Goal: Task Accomplishment & Management: Manage account settings

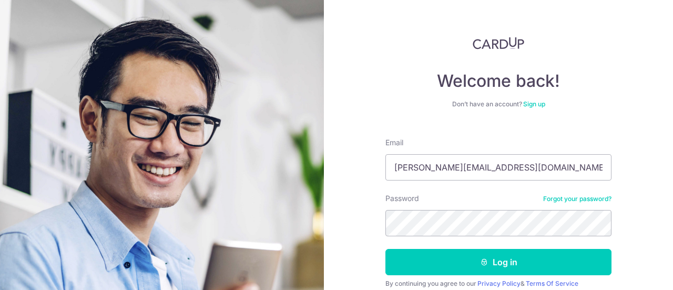
type input "[PERSON_NAME][EMAIL_ADDRESS][DOMAIN_NAME]"
click at [385, 249] on button "Log in" at bounding box center [498, 262] width 226 height 26
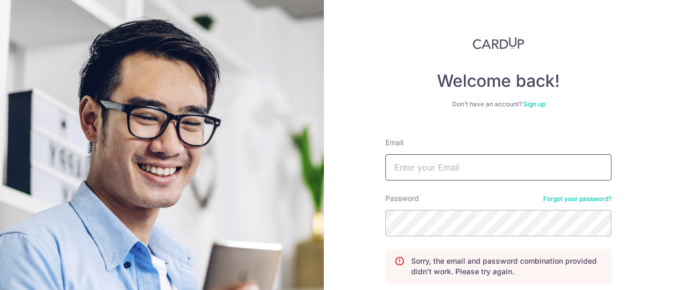
click at [456, 174] on input "Email" at bounding box center [498, 167] width 226 height 26
type input "[PERSON_NAME][EMAIL_ADDRESS][DOMAIN_NAME]"
click at [458, 171] on input "Email" at bounding box center [498, 167] width 226 height 26
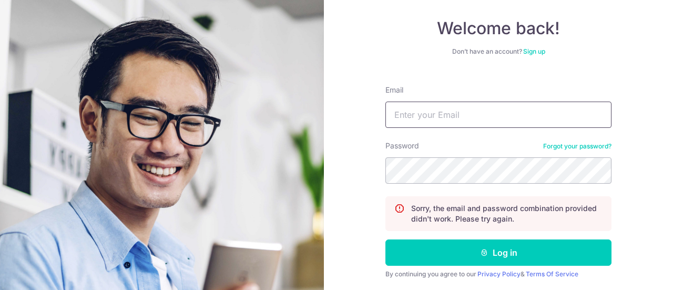
click at [448, 116] on input "Email" at bounding box center [498, 114] width 226 height 26
type input "[PERSON_NAME][EMAIL_ADDRESS][DOMAIN_NAME]"
click at [385, 239] on button "Log in" at bounding box center [498, 252] width 226 height 26
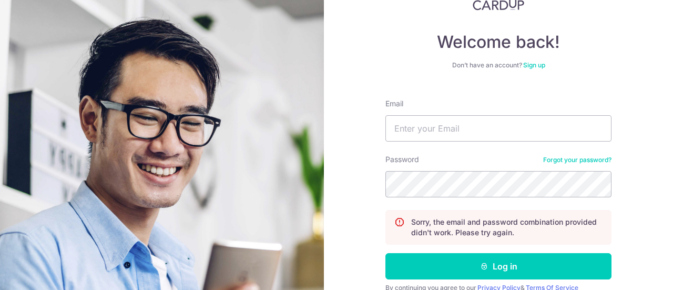
scroll to position [86, 0]
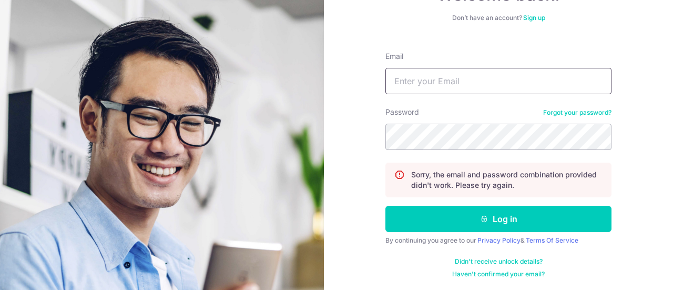
click at [440, 75] on input "Email" at bounding box center [498, 81] width 226 height 26
type input "[PERSON_NAME][EMAIL_ADDRESS][DOMAIN_NAME]"
click at [385, 206] on button "Log in" at bounding box center [498, 219] width 226 height 26
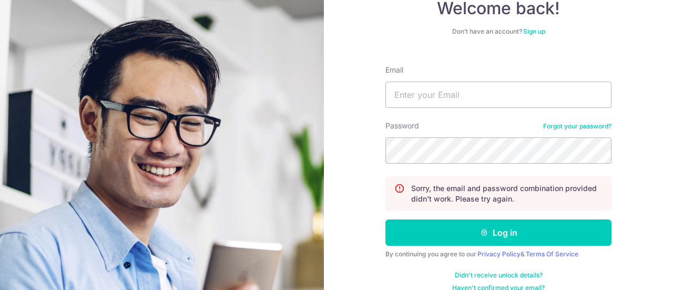
scroll to position [86, 0]
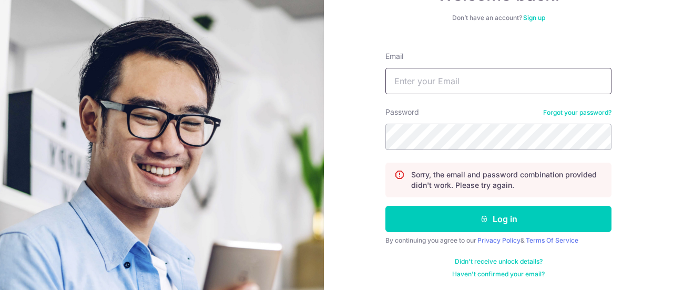
click at [450, 84] on input "Email" at bounding box center [498, 81] width 226 height 26
type input "[PERSON_NAME][EMAIL_ADDRESS][DOMAIN_NAME]"
click at [385, 206] on button "Log in" at bounding box center [498, 219] width 226 height 26
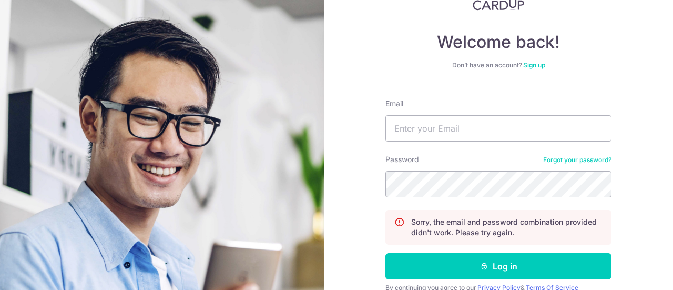
scroll to position [86, 0]
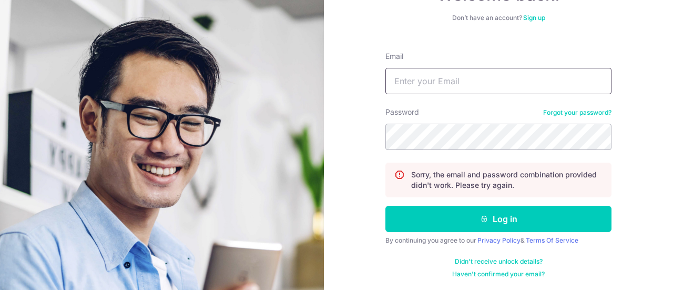
click at [454, 77] on input "Email" at bounding box center [498, 81] width 226 height 26
type input "[PERSON_NAME][EMAIL_ADDRESS][DOMAIN_NAME]"
click at [385, 206] on button "Log in" at bounding box center [498, 219] width 226 height 26
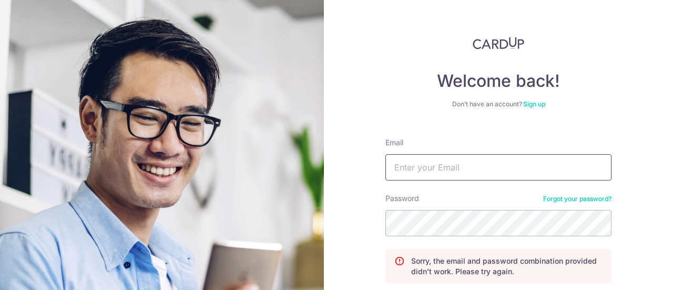
click at [458, 165] on input "Email" at bounding box center [498, 167] width 226 height 26
type input "[PERSON_NAME][EMAIL_ADDRESS][DOMAIN_NAME]"
click at [451, 171] on input "Email" at bounding box center [498, 167] width 226 height 26
type input "[PERSON_NAME][EMAIL_ADDRESS][DOMAIN_NAME]"
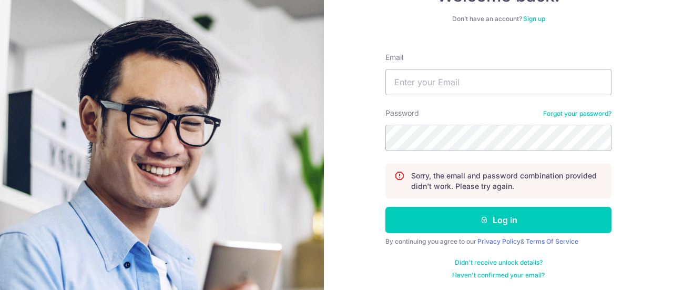
scroll to position [86, 0]
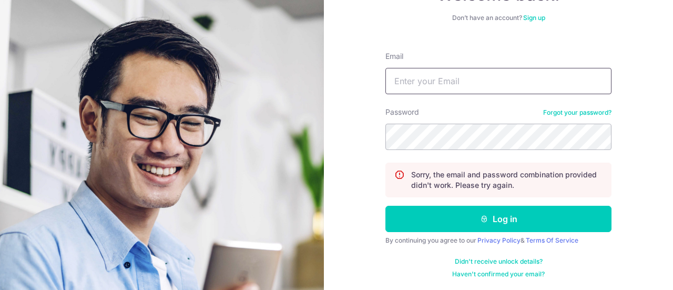
click at [434, 90] on input "Email" at bounding box center [498, 81] width 226 height 26
type input "[PERSON_NAME][EMAIL_ADDRESS][DOMAIN_NAME]"
click at [385, 206] on button "Log in" at bounding box center [498, 219] width 226 height 26
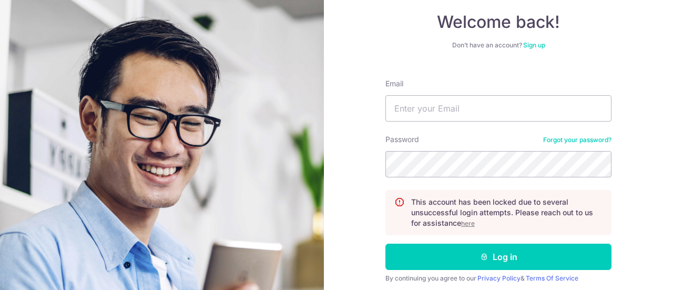
scroll to position [97, 0]
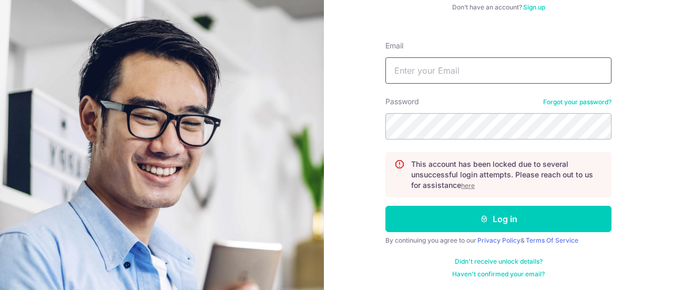
click at [448, 68] on input "Email" at bounding box center [498, 70] width 226 height 26
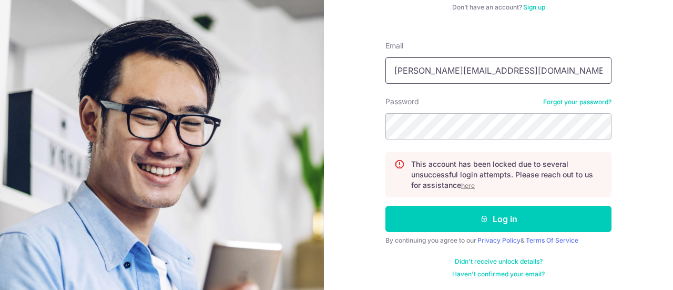
type input "[PERSON_NAME][EMAIL_ADDRESS][DOMAIN_NAME]"
click at [385, 206] on button "Log in" at bounding box center [498, 219] width 226 height 26
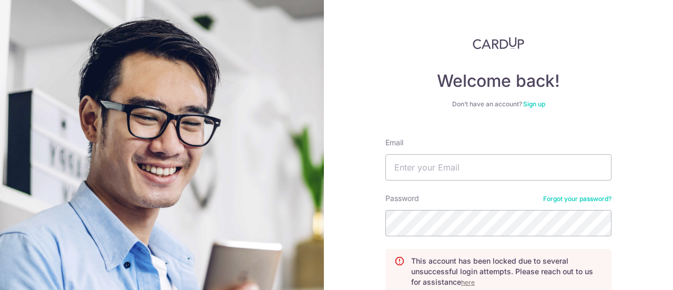
scroll to position [97, 0]
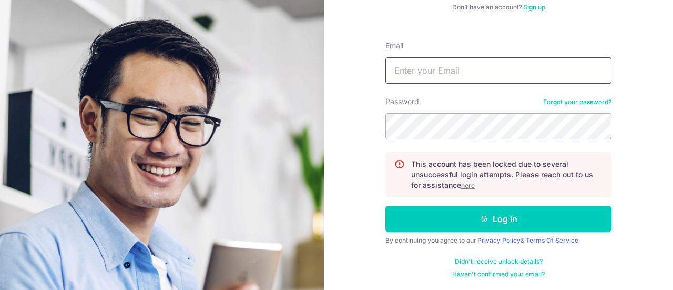
click at [463, 75] on input "Email" at bounding box center [498, 70] width 226 height 26
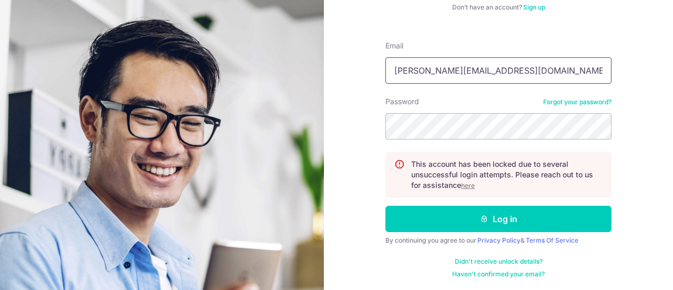
type input "[PERSON_NAME][EMAIL_ADDRESS][DOMAIN_NAME]"
click at [385, 206] on button "Log in" at bounding box center [498, 219] width 226 height 26
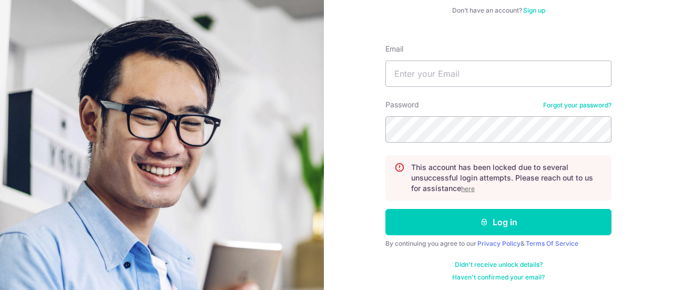
scroll to position [97, 0]
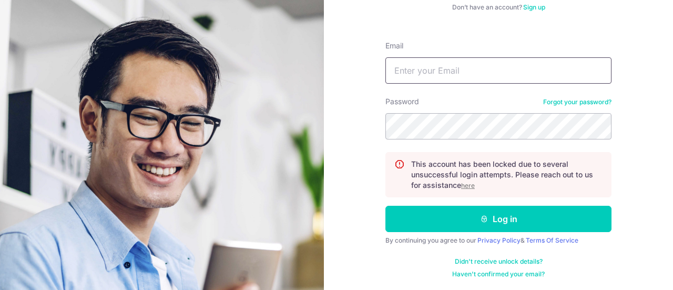
click at [453, 69] on input "Email" at bounding box center [498, 70] width 226 height 26
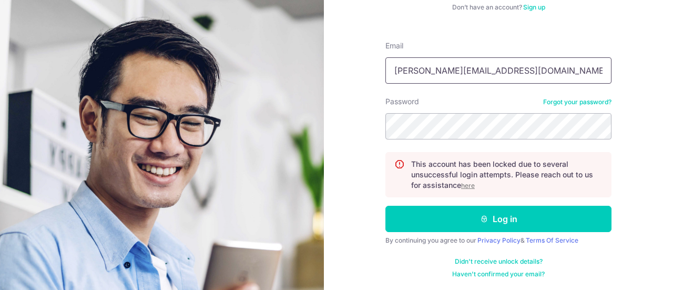
type input "[PERSON_NAME][EMAIL_ADDRESS][DOMAIN_NAME]"
click at [385, 206] on button "Log in" at bounding box center [498, 219] width 226 height 26
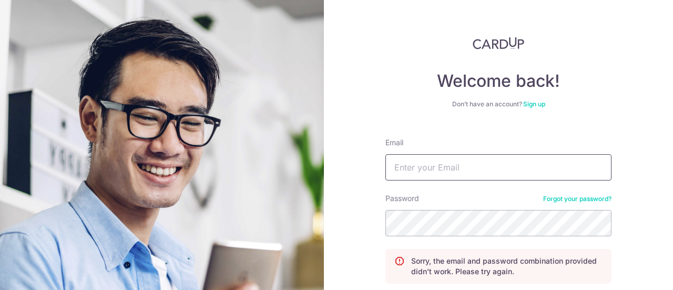
click at [456, 175] on input "Email" at bounding box center [498, 167] width 226 height 26
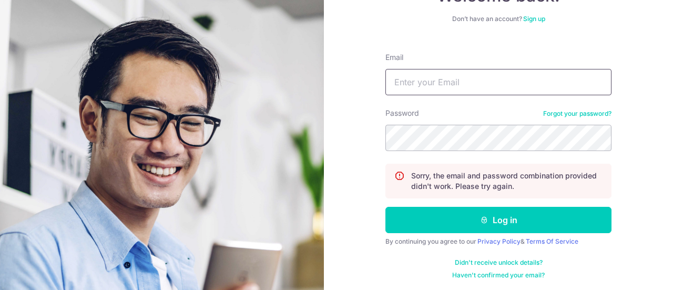
scroll to position [86, 0]
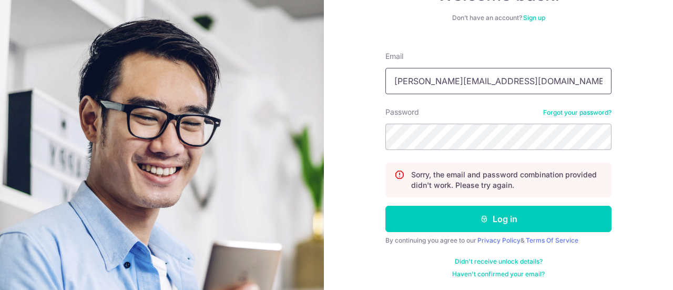
type input "[PERSON_NAME][EMAIL_ADDRESS][DOMAIN_NAME]"
click at [385, 206] on button "Log in" at bounding box center [498, 219] width 226 height 26
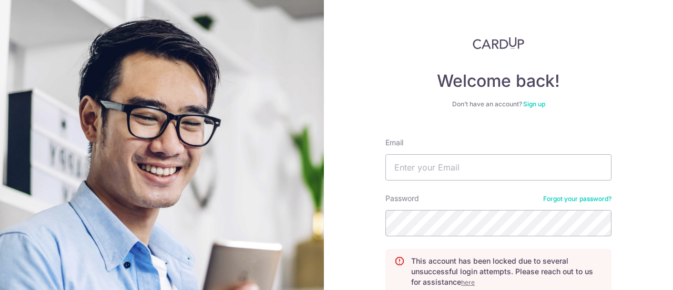
scroll to position [97, 0]
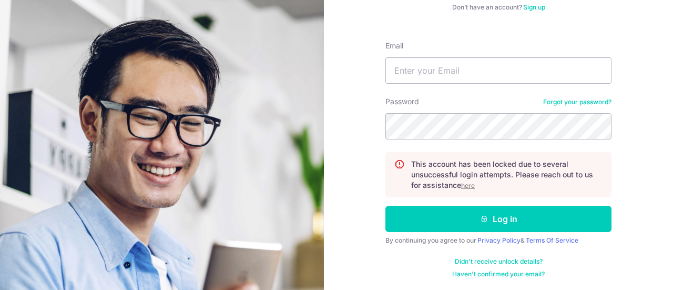
click at [470, 185] on u "here" at bounding box center [468, 185] width 14 height 8
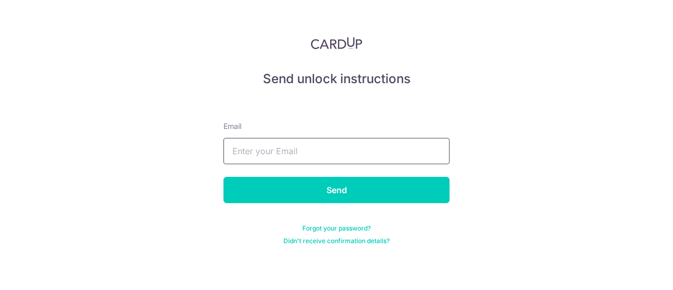
click at [320, 155] on input "text" at bounding box center [336, 151] width 226 height 26
type input "[PERSON_NAME][EMAIL_ADDRESS][DOMAIN_NAME]"
click at [223, 177] on input "Send" at bounding box center [336, 190] width 226 height 26
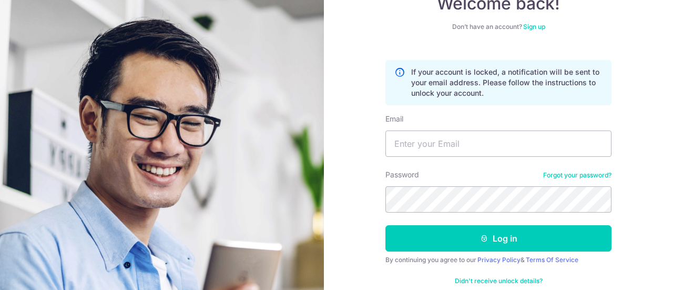
scroll to position [97, 0]
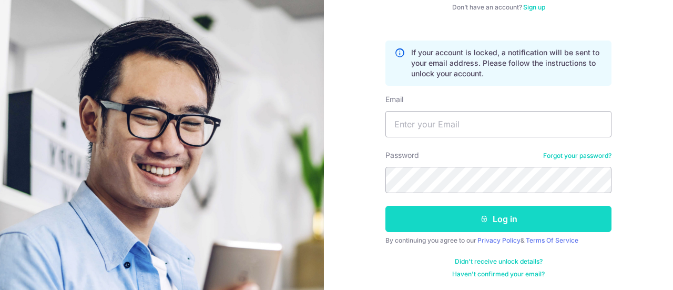
click at [517, 221] on button "Log in" at bounding box center [498, 219] width 226 height 26
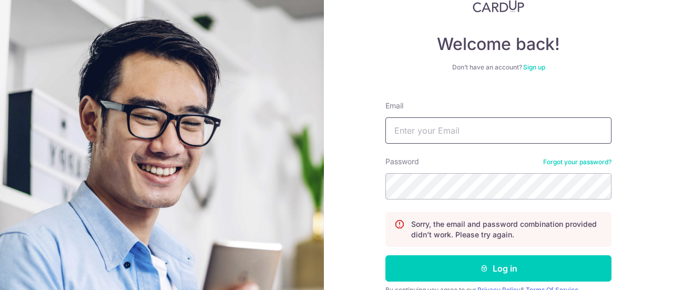
scroll to position [53, 0]
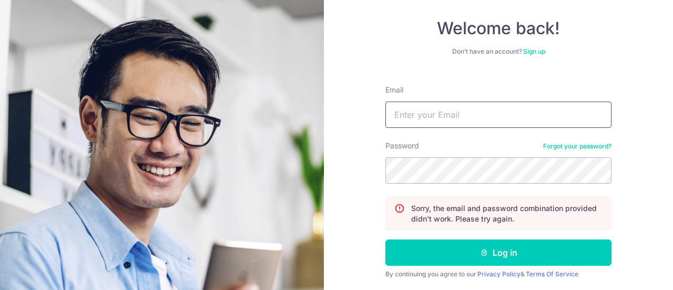
click at [446, 105] on input "Email" at bounding box center [498, 114] width 226 height 26
type input "[PERSON_NAME][EMAIL_ADDRESS][DOMAIN_NAME]"
click at [385, 239] on button "Log in" at bounding box center [498, 252] width 226 height 26
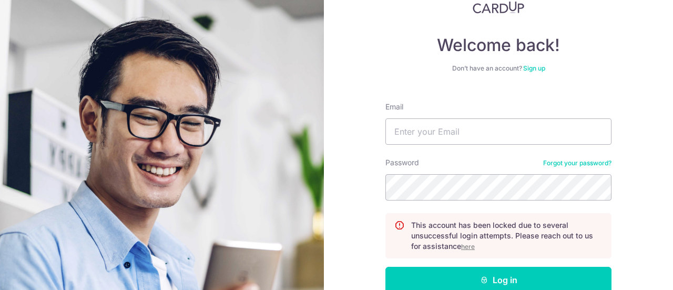
scroll to position [53, 0]
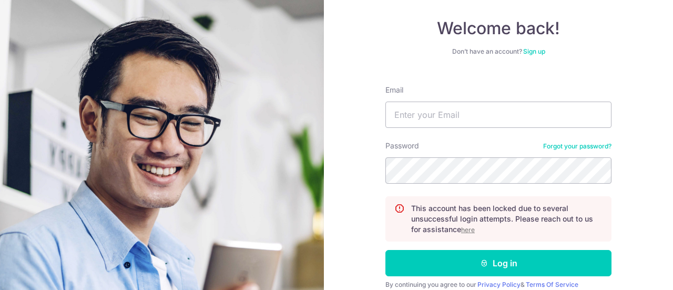
click at [465, 229] on u "here" at bounding box center [468, 230] width 14 height 8
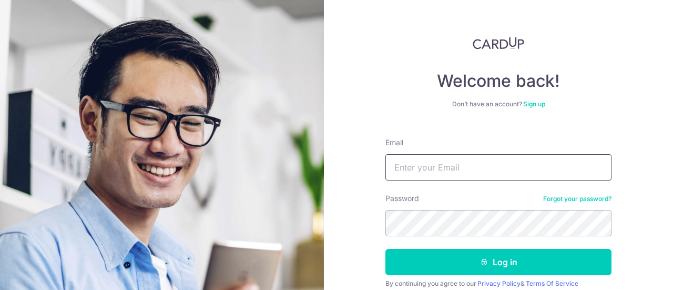
click at [406, 168] on input "Email" at bounding box center [498, 167] width 226 height 26
type input "ronniehsuyh@icloud.com"
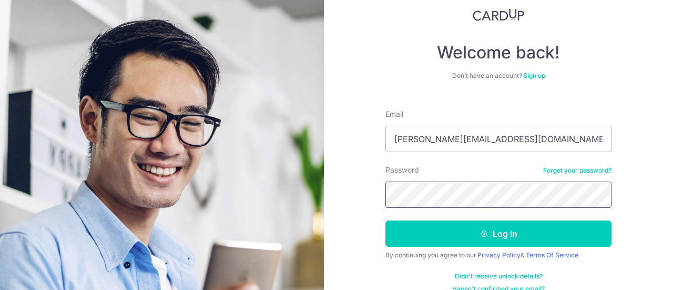
scroll to position [44, 0]
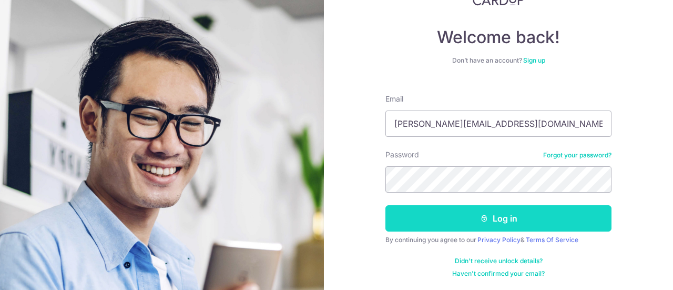
click at [475, 218] on button "Log in" at bounding box center [498, 218] width 226 height 26
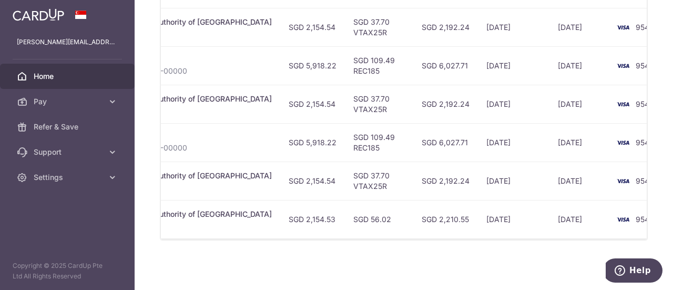
scroll to position [0, 333]
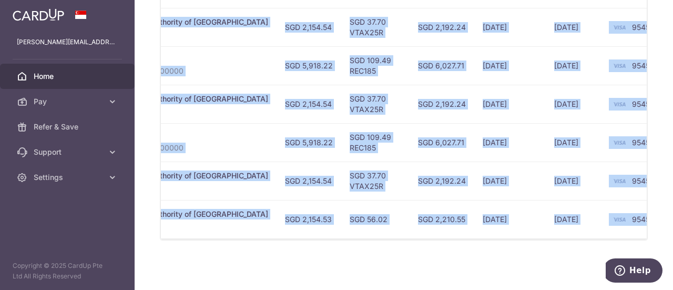
drag, startPoint x: 503, startPoint y: 239, endPoint x: 435, endPoint y: 236, distance: 67.4
click at [436, 237] on div "Status Payment ID Payment details Amount CardUp fee Total amt. Charge date Due …" at bounding box center [404, 33] width 486 height 412
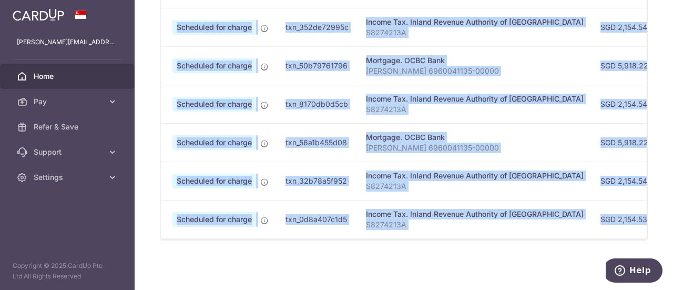
scroll to position [0, 0]
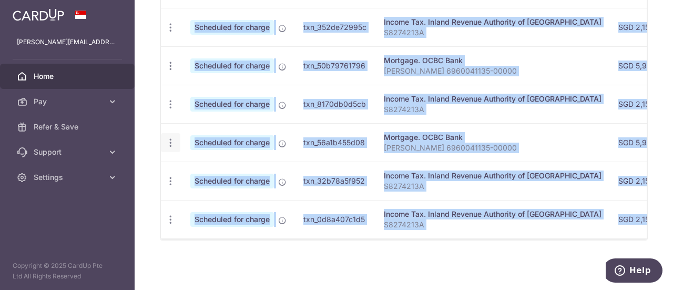
click at [168, 137] on icon "button" at bounding box center [170, 142] width 11 height 11
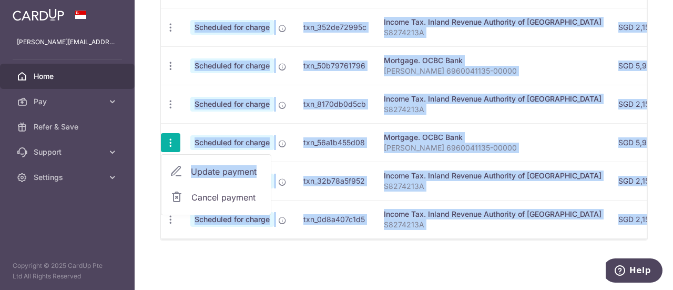
click at [210, 192] on span "Cancel payment" at bounding box center [226, 197] width 70 height 13
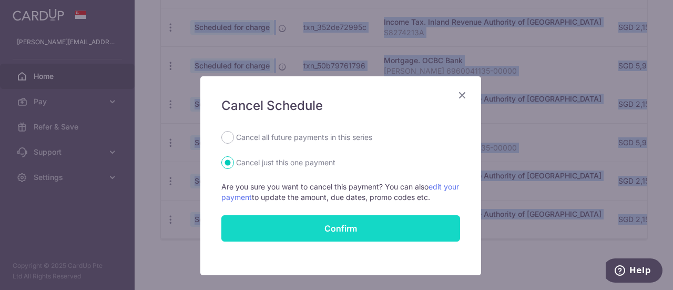
click at [328, 228] on button "Confirm" at bounding box center [340, 228] width 239 height 26
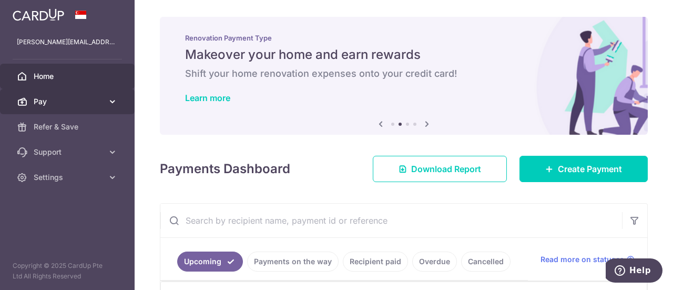
click at [108, 99] on icon at bounding box center [112, 101] width 11 height 11
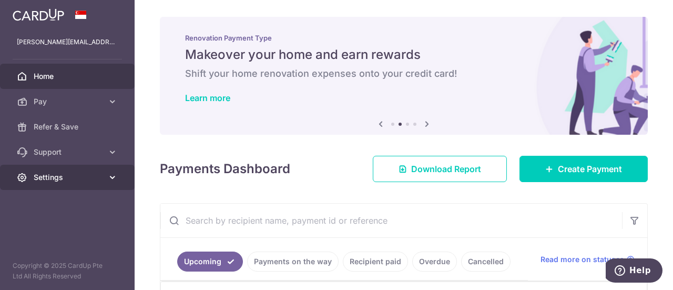
click at [115, 175] on icon at bounding box center [112, 177] width 11 height 11
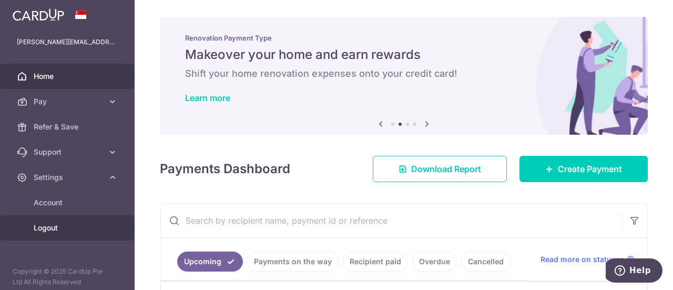
click at [60, 226] on span "Logout" at bounding box center [68, 227] width 69 height 11
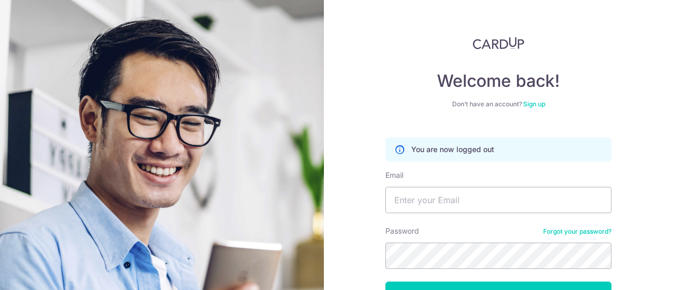
click at [481, 43] on img at bounding box center [499, 43] width 52 height 13
